Goal: Task Accomplishment & Management: Use online tool/utility

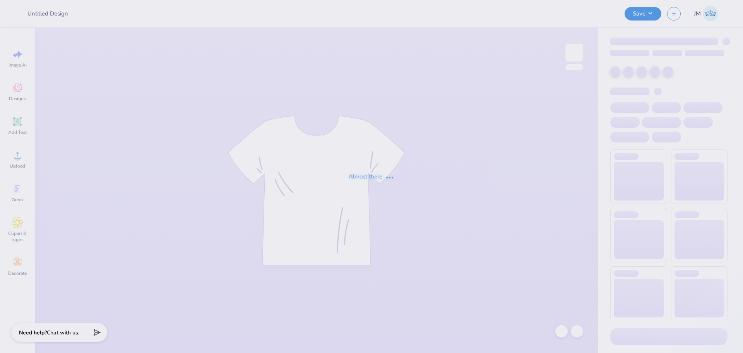
type input "Foam Finger Hoodie"
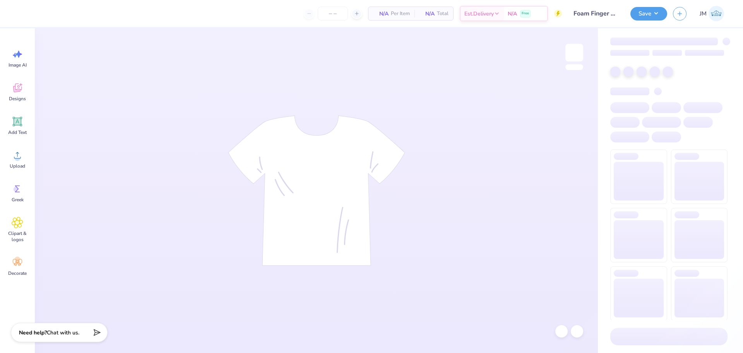
type input "24"
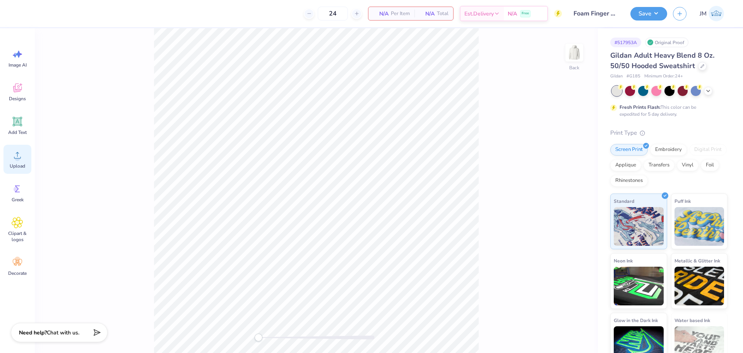
drag, startPoint x: 26, startPoint y: 162, endPoint x: 30, endPoint y: 162, distance: 3.9
click at [26, 162] on div "Upload" at bounding box center [17, 159] width 28 height 29
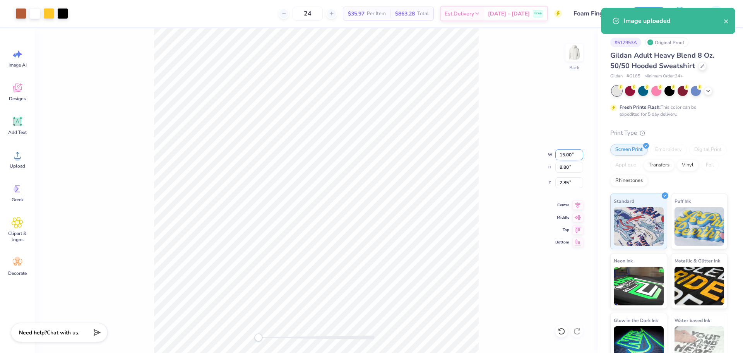
click at [564, 157] on input "15.00" at bounding box center [570, 154] width 28 height 11
type input "12.00"
type input "7.04"
click at [569, 181] on input "3.73" at bounding box center [570, 182] width 28 height 11
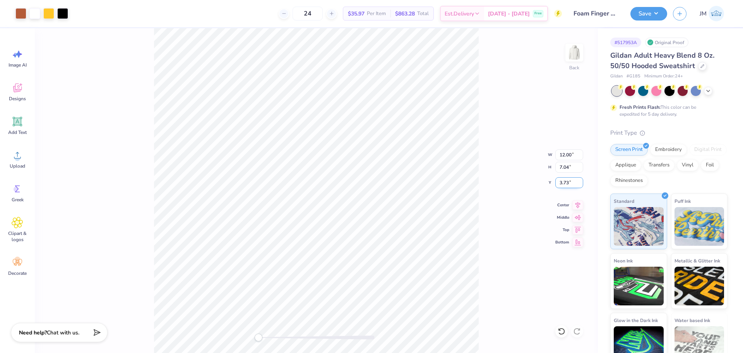
click at [569, 182] on input "3.73" at bounding box center [570, 182] width 28 height 11
click at [561, 186] on input "3.73" at bounding box center [570, 182] width 28 height 11
type input "3"
click at [578, 205] on icon at bounding box center [578, 203] width 11 height 9
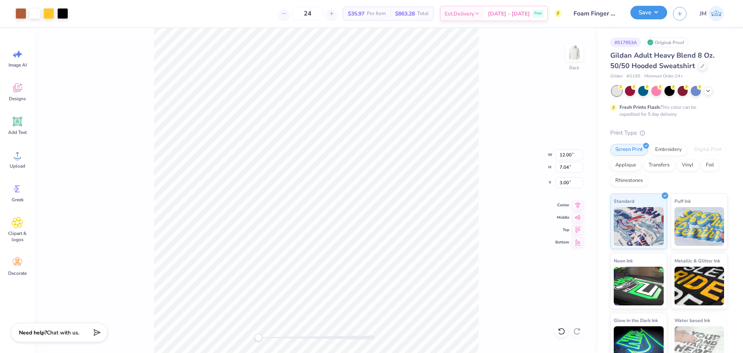
click at [647, 9] on button "Save" at bounding box center [649, 13] width 37 height 14
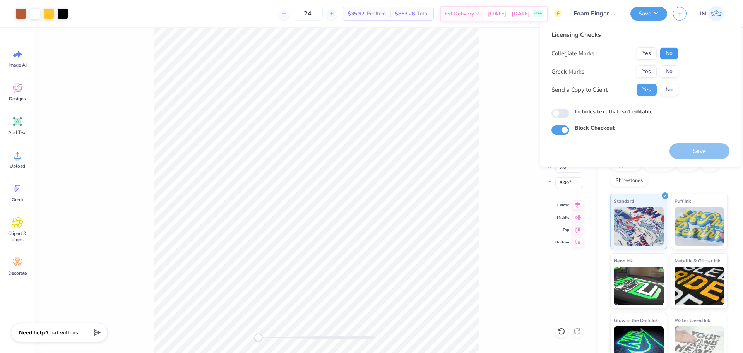
click at [672, 53] on button "No" at bounding box center [669, 53] width 19 height 12
click at [645, 49] on button "Yes" at bounding box center [647, 53] width 20 height 12
click at [650, 69] on button "Yes" at bounding box center [647, 71] width 20 height 12
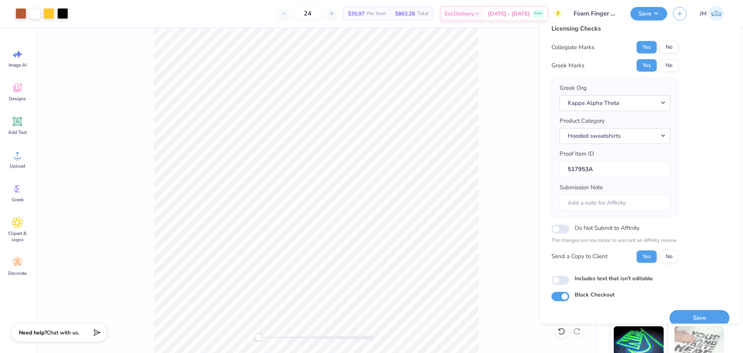
scroll to position [17, 0]
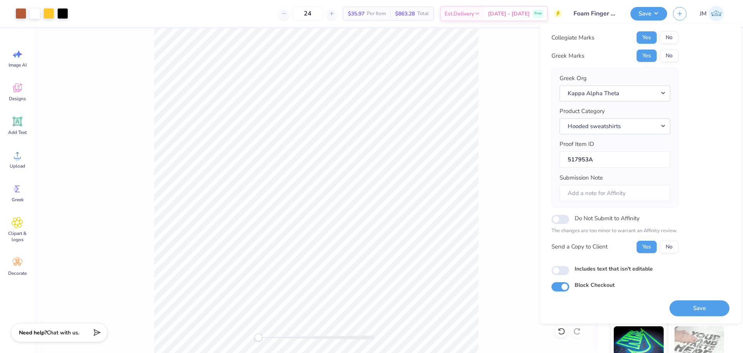
click at [700, 300] on button "Save" at bounding box center [700, 308] width 60 height 16
click at [700, 306] on div "Saving..." at bounding box center [700, 308] width 60 height 16
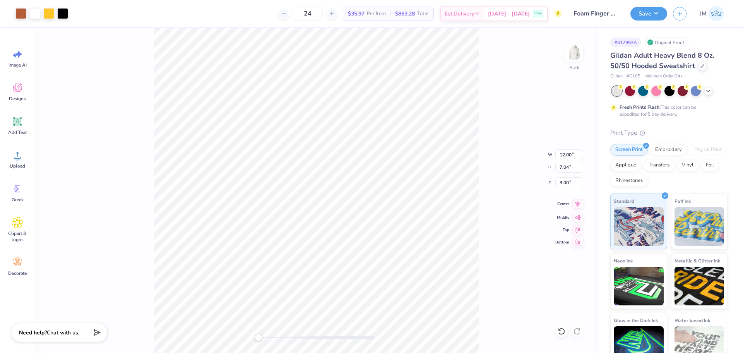
click at [578, 203] on icon at bounding box center [578, 203] width 11 height 9
click at [650, 9] on button "Save" at bounding box center [649, 13] width 37 height 14
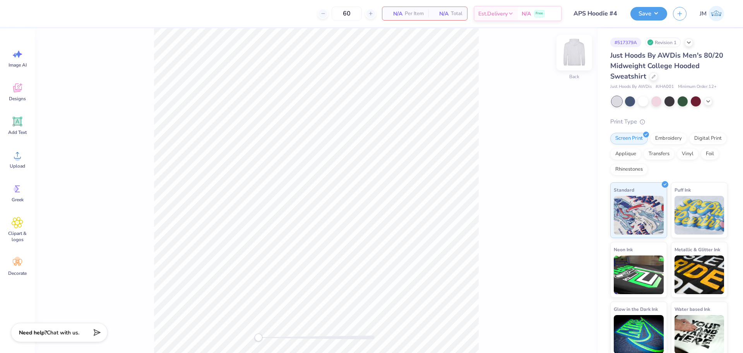
click at [570, 57] on img at bounding box center [574, 52] width 31 height 31
click at [14, 158] on icon at bounding box center [18, 155] width 12 height 12
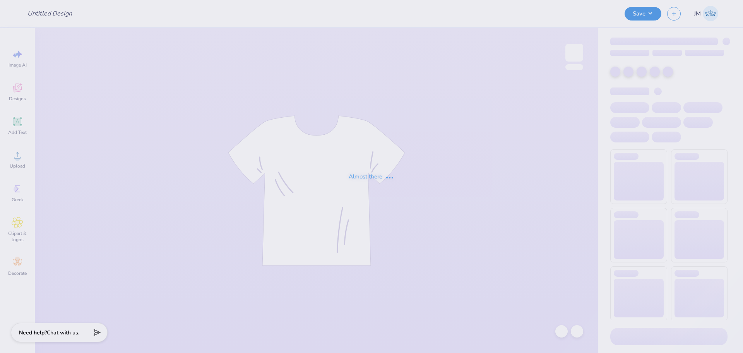
type input "APS Hoodie #4"
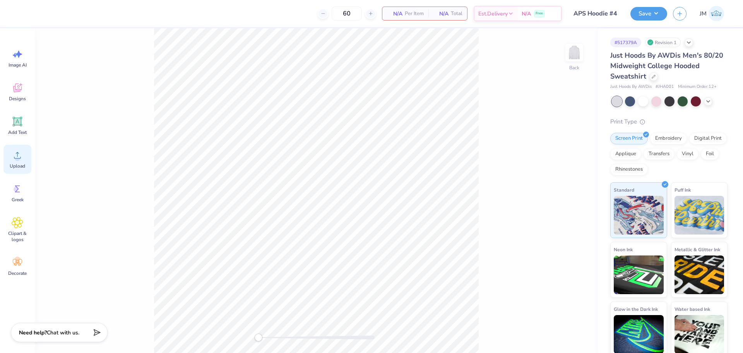
click at [18, 167] on span "Upload" at bounding box center [17, 166] width 15 height 6
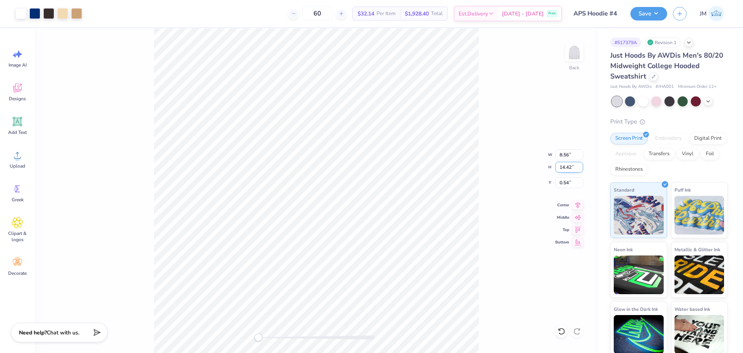
click at [566, 171] on input "14.42" at bounding box center [570, 167] width 28 height 11
click at [566, 169] on input "14.42" at bounding box center [570, 167] width 28 height 11
type input "6"
type input "3.56"
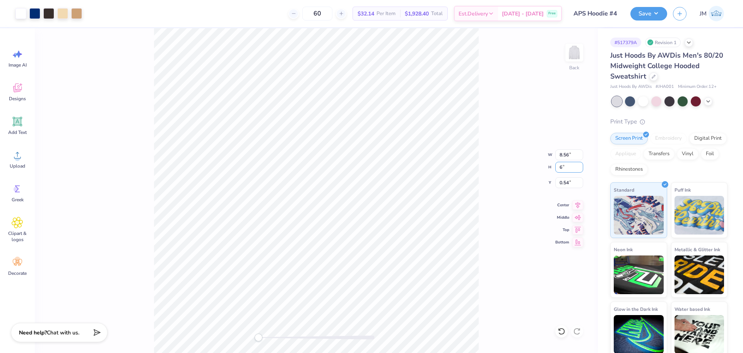
type input "6.00"
click at [563, 180] on input "4.75" at bounding box center [570, 182] width 28 height 11
type input "3"
click at [573, 58] on img at bounding box center [574, 52] width 31 height 31
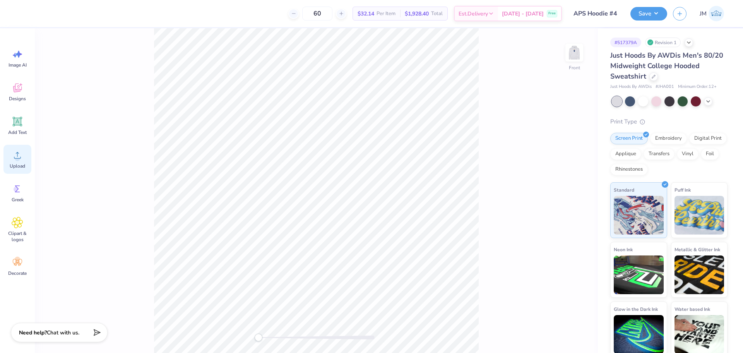
click at [19, 163] on span "Upload" at bounding box center [17, 166] width 15 height 6
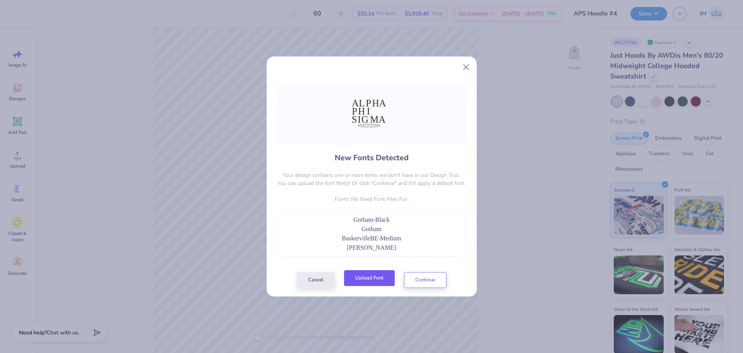
click at [380, 275] on button "Upload Font" at bounding box center [369, 278] width 51 height 16
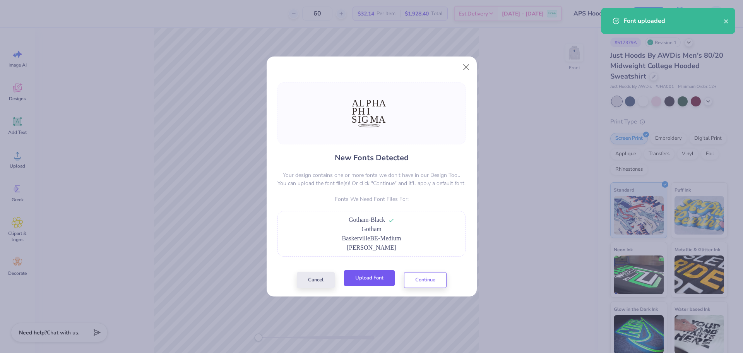
click at [378, 284] on button "Upload Font" at bounding box center [369, 278] width 51 height 16
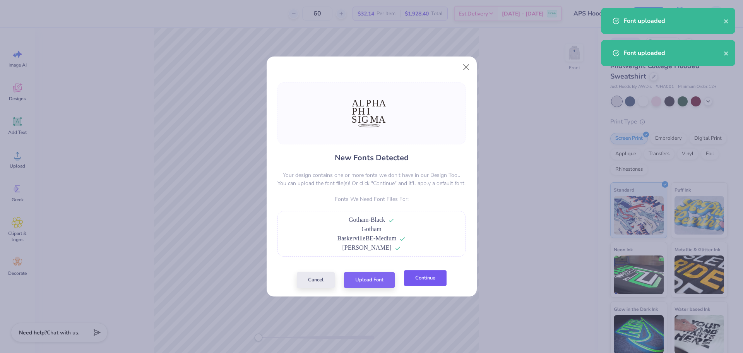
click at [433, 279] on button "Continue" at bounding box center [425, 278] width 43 height 16
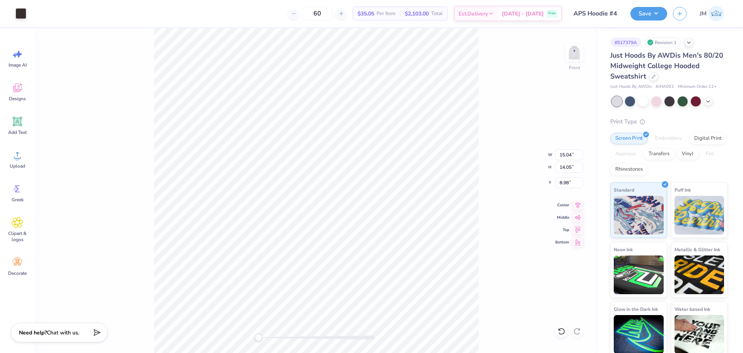
type input "9.43"
type input "8.81"
type input "8.79"
drag, startPoint x: 261, startPoint y: 336, endPoint x: 286, endPoint y: 334, distance: 25.6
click at [272, 336] on div "Accessibility label" at bounding box center [272, 338] width 8 height 8
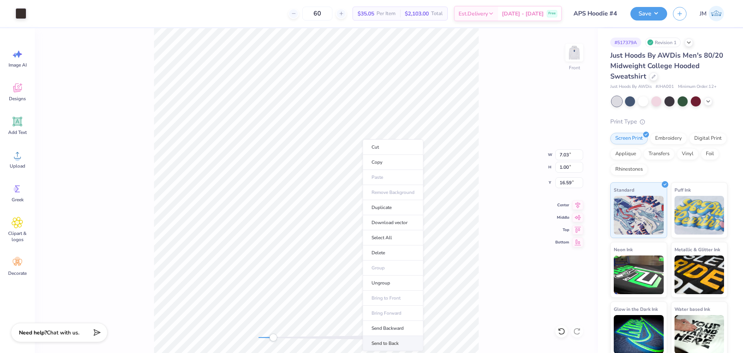
click at [396, 341] on li "Send to Back" at bounding box center [393, 343] width 61 height 15
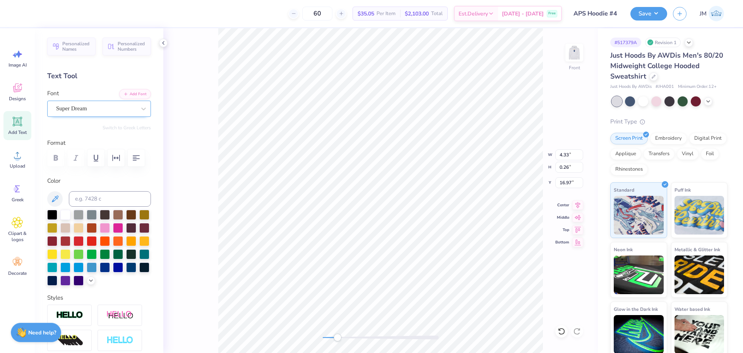
click at [88, 106] on div "Super Dream" at bounding box center [95, 109] width 81 height 12
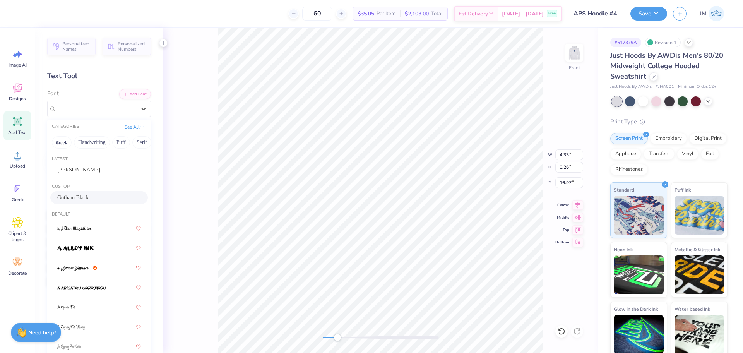
click at [97, 194] on div "Gotham Black" at bounding box center [99, 198] width 84 height 8
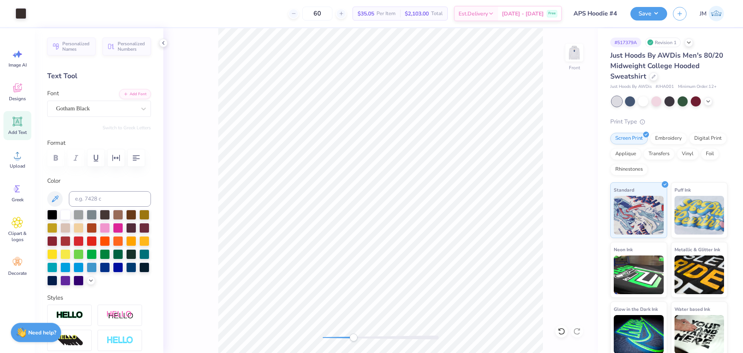
drag, startPoint x: 343, startPoint y: 337, endPoint x: 358, endPoint y: 334, distance: 16.3
click at [356, 336] on div "Accessibility label" at bounding box center [354, 338] width 8 height 8
click at [334, 333] on div "Front" at bounding box center [380, 190] width 435 height 325
click at [90, 103] on div "Super Dream" at bounding box center [99, 109] width 104 height 16
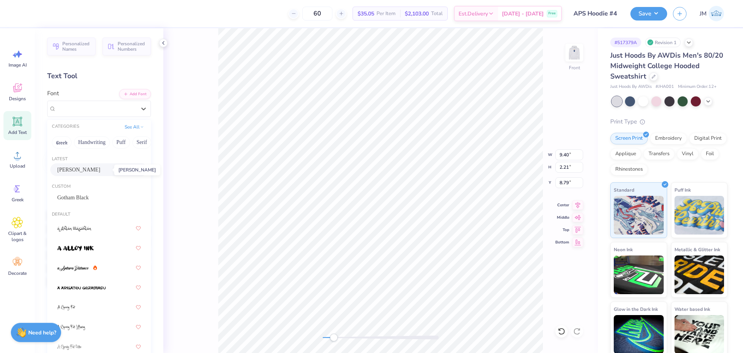
click at [93, 171] on span "Berthold Baskerville" at bounding box center [78, 170] width 43 height 8
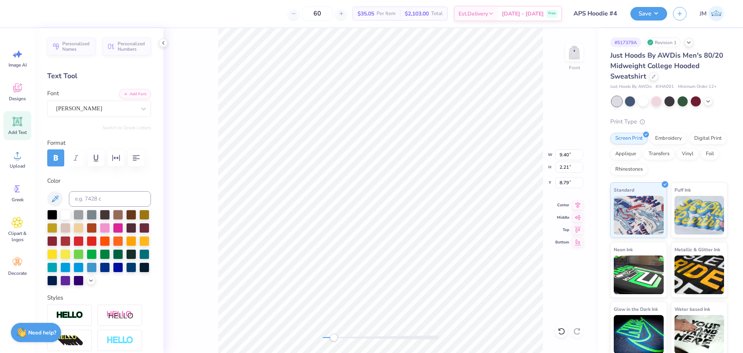
type input "4.75"
type input "2.20"
type input "11.35"
click at [79, 103] on div "Super Dream" at bounding box center [95, 109] width 81 height 12
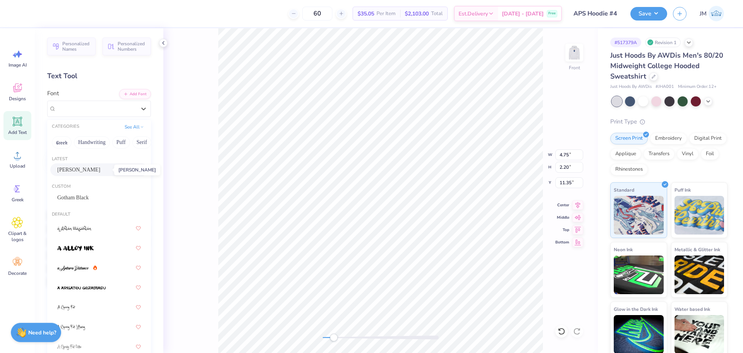
click at [92, 168] on span "Berthold Baskerville" at bounding box center [78, 170] width 43 height 8
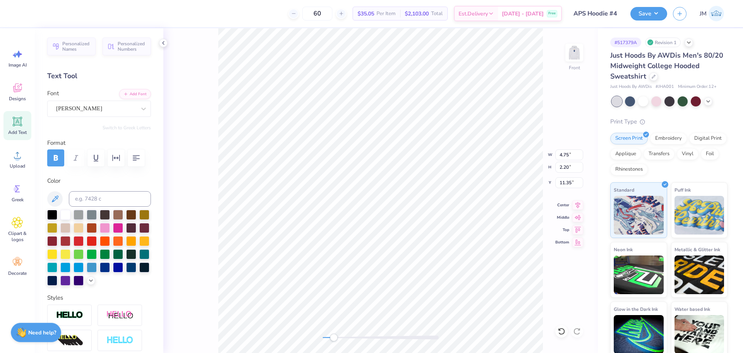
type input "9.08"
type input "2.29"
type input "13.93"
click at [75, 105] on div "Super Dream" at bounding box center [95, 109] width 81 height 12
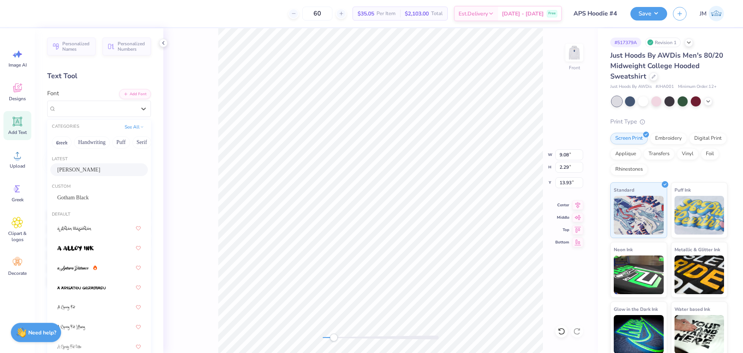
click at [92, 166] on span "Berthold Baskerville" at bounding box center [78, 170] width 43 height 8
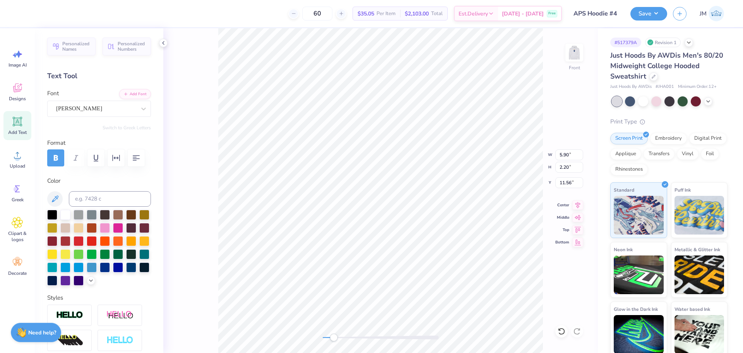
type input "11.20"
type input "2.36"
type input "14.12"
click at [433, 266] on li "Group" at bounding box center [436, 268] width 61 height 15
type input "11.54"
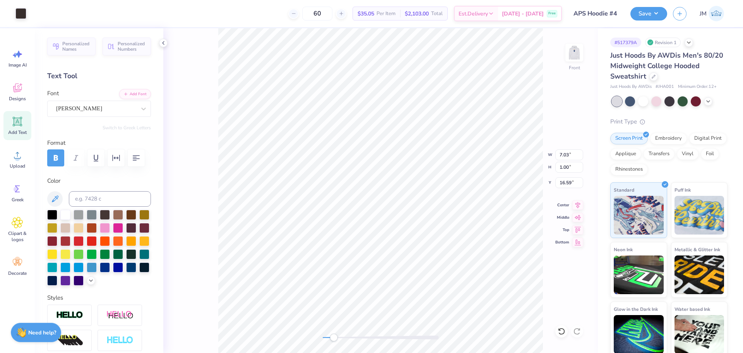
type input "7.34"
type input "9.00"
click at [416, 269] on li "Group" at bounding box center [421, 268] width 61 height 15
click at [578, 201] on icon at bounding box center [578, 204] width 5 height 7
click at [579, 203] on icon at bounding box center [578, 203] width 11 height 9
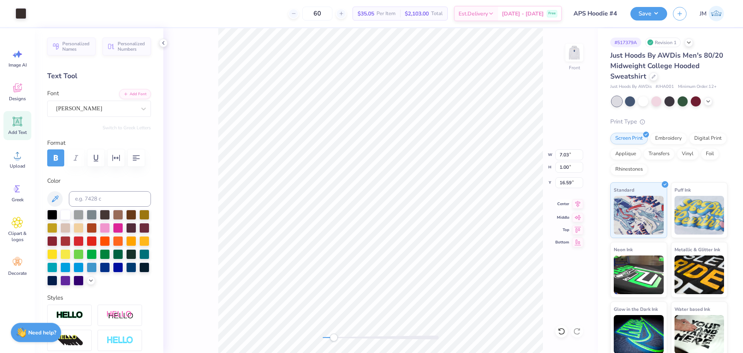
click at [581, 205] on icon at bounding box center [578, 203] width 11 height 9
click at [312, 332] on div "Front" at bounding box center [380, 190] width 435 height 325
click at [399, 267] on li "Group" at bounding box center [405, 268] width 61 height 15
click at [564, 182] on input "9.00" at bounding box center [570, 182] width 28 height 11
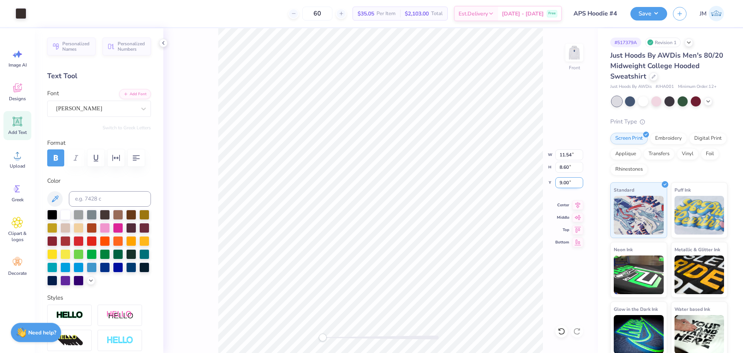
click at [564, 182] on input "9.00" at bounding box center [570, 182] width 28 height 11
type input "6"
click at [562, 151] on input "11.54" at bounding box center [570, 154] width 28 height 11
type input "12.00"
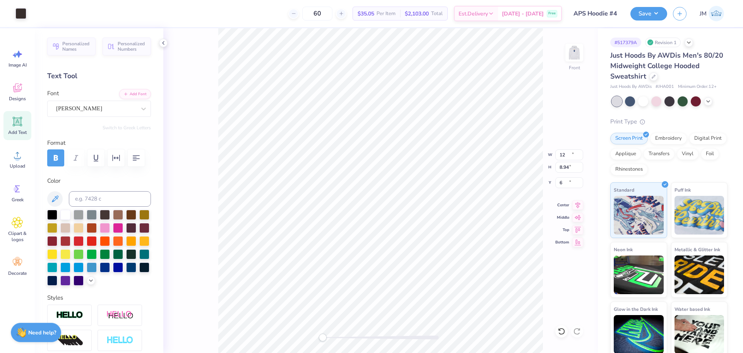
type input "8.94"
type input "6.00"
click at [563, 155] on input "12.00" at bounding box center [570, 154] width 28 height 11
type input "12.50"
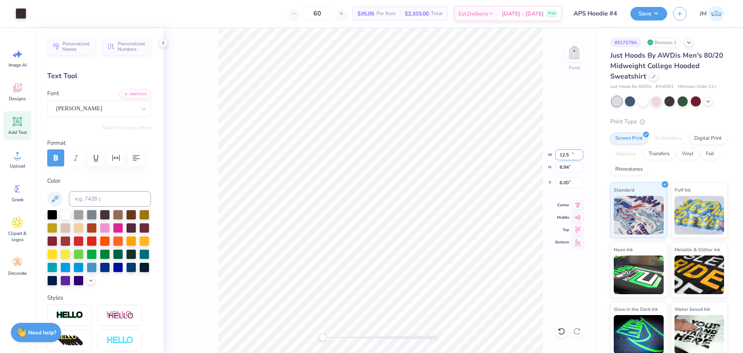
type input "9.31"
click at [580, 205] on icon at bounding box center [578, 203] width 11 height 9
click at [578, 202] on icon at bounding box center [578, 204] width 5 height 7
click at [648, 11] on button "Save" at bounding box center [649, 13] width 37 height 14
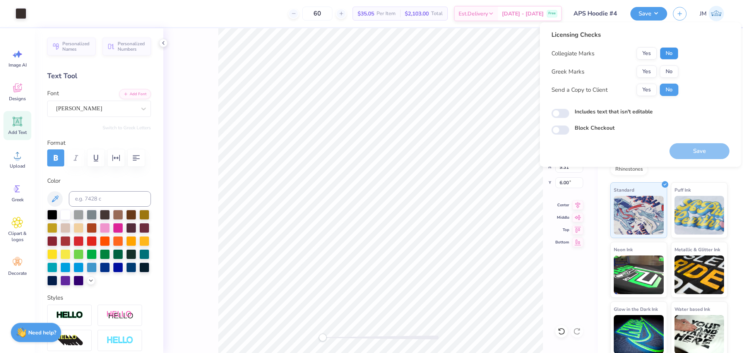
click at [665, 53] on button "No" at bounding box center [669, 53] width 19 height 12
click at [650, 55] on button "Yes" at bounding box center [647, 53] width 20 height 12
click at [665, 69] on button "No" at bounding box center [669, 71] width 19 height 12
click at [689, 151] on button "Save" at bounding box center [700, 151] width 60 height 16
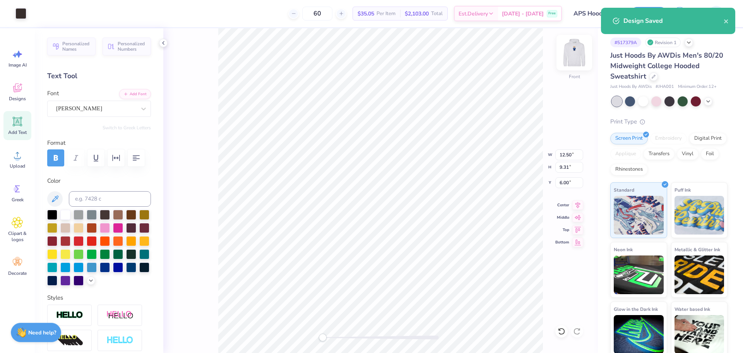
click at [575, 53] on img at bounding box center [574, 52] width 31 height 31
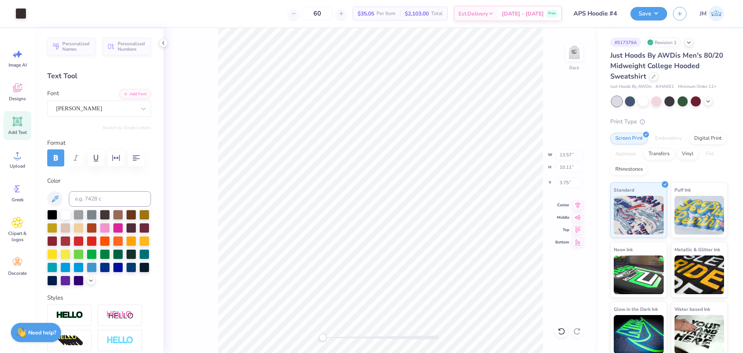
type input "13.57"
type input "10.11"
type input "3.75"
